Goal: Task Accomplishment & Management: Use online tool/utility

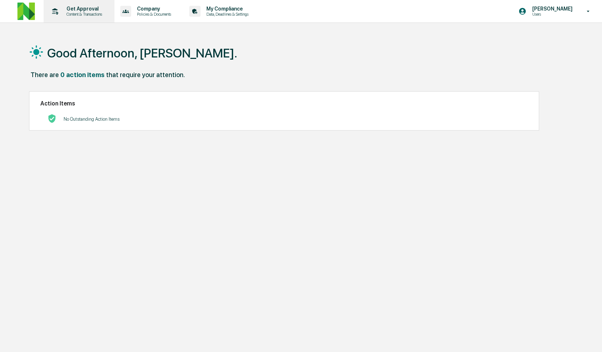
click at [89, 17] on div "Get Approval Content & Transactions" at bounding box center [79, 11] width 64 height 23
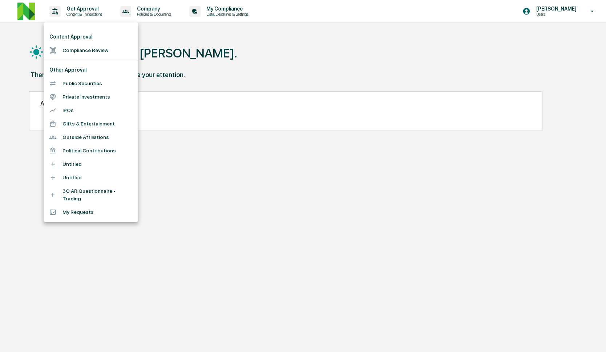
click at [96, 53] on li "Compliance Review" at bounding box center [91, 50] width 94 height 13
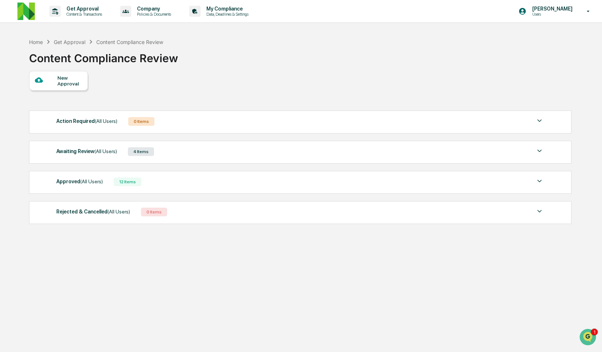
click at [174, 154] on div "Awaiting Review (All Users) 4 Items" at bounding box center [300, 151] width 488 height 10
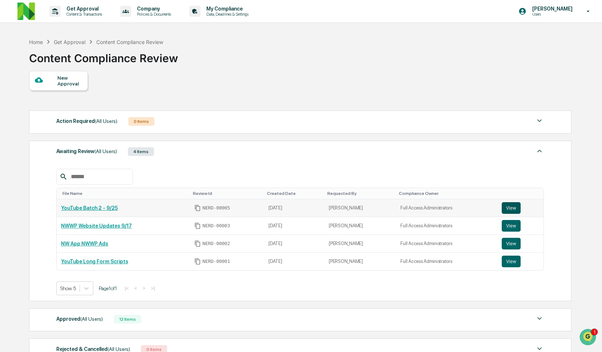
click at [510, 210] on button "View" at bounding box center [511, 208] width 19 height 12
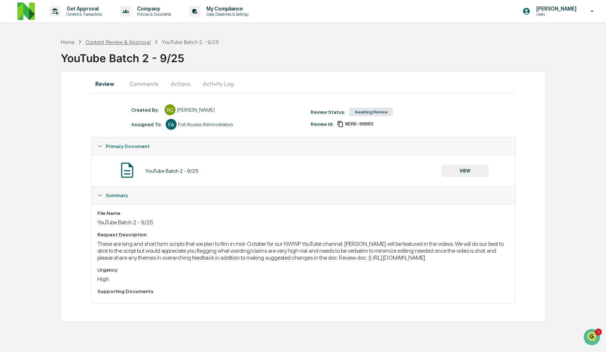
click at [115, 42] on div "Content Review & Approval" at bounding box center [117, 42] width 65 height 6
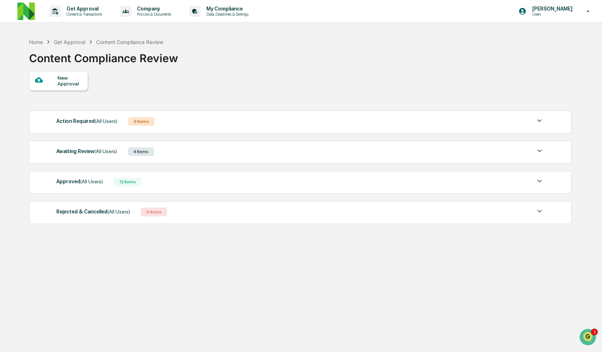
click at [185, 158] on div "Awaiting Review (All Users) 4 Items File Name Review Id Created Date Requested …" at bounding box center [300, 152] width 542 height 23
click at [195, 153] on div "Awaiting Review (All Users) 4 Items" at bounding box center [300, 151] width 488 height 10
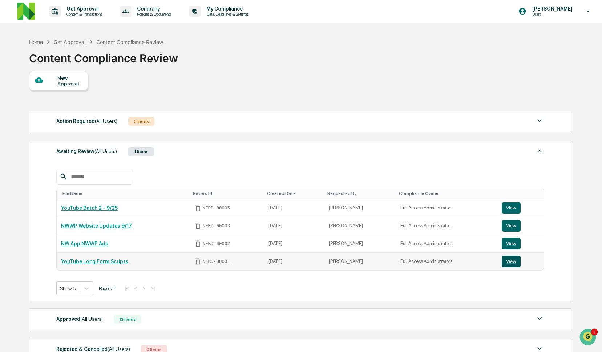
click at [507, 259] on button "View" at bounding box center [511, 261] width 19 height 12
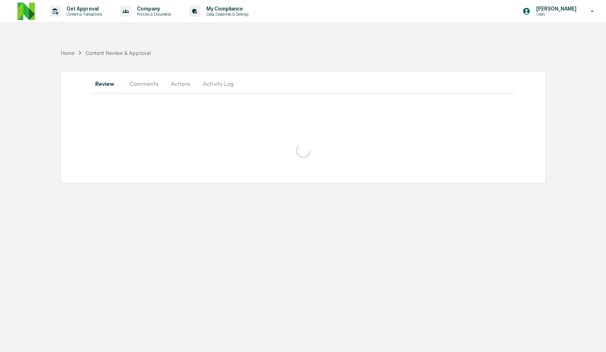
click at [151, 80] on button "Comments" at bounding box center [144, 83] width 40 height 17
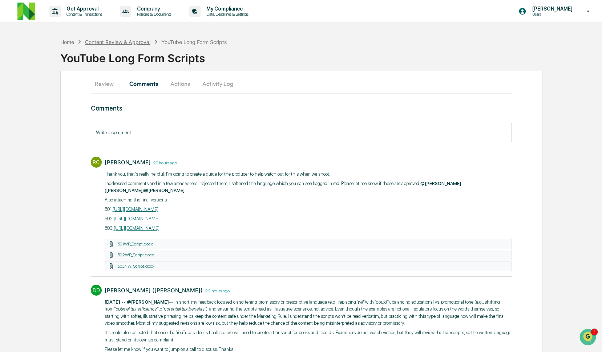
click at [95, 42] on div "Content Review & Approval" at bounding box center [117, 42] width 65 height 6
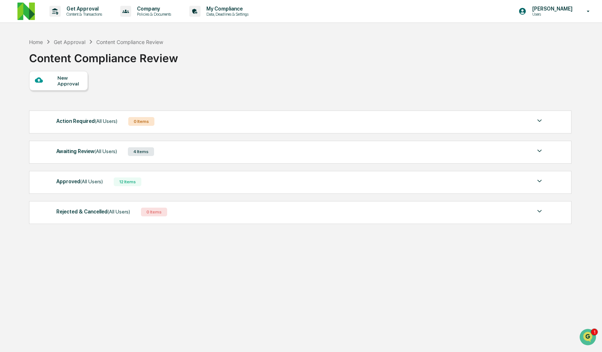
click at [259, 153] on div "Awaiting Review (All Users) 4 Items" at bounding box center [300, 151] width 488 height 10
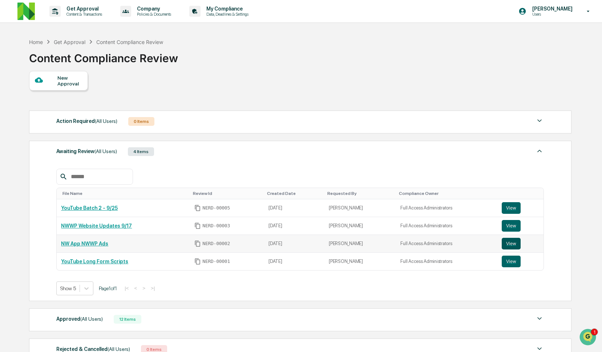
click at [507, 246] on button "View" at bounding box center [511, 244] width 19 height 12
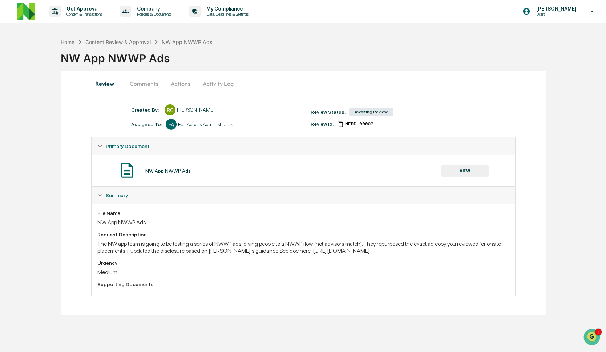
click at [154, 82] on button "Comments" at bounding box center [144, 83] width 40 height 17
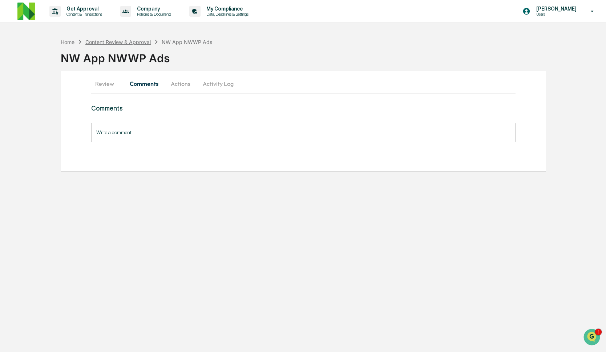
click at [127, 43] on div "Content Review & Approval" at bounding box center [117, 42] width 65 height 6
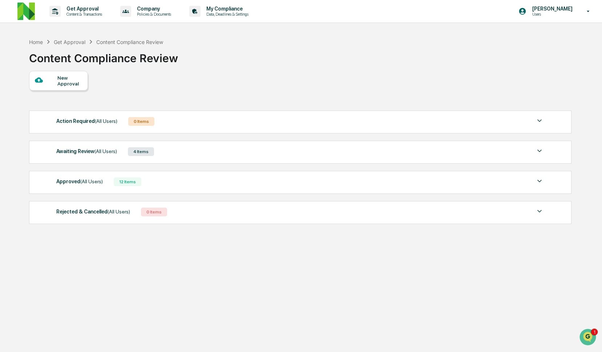
click at [238, 153] on div "Awaiting Review (All Users) 4 Items" at bounding box center [300, 151] width 488 height 10
